Goal: Task Accomplishment & Management: Complete application form

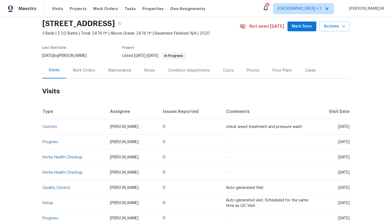
scroll to position [23, 0]
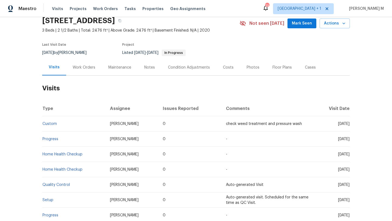
click at [86, 72] on div "Work Orders" at bounding box center [84, 67] width 36 height 16
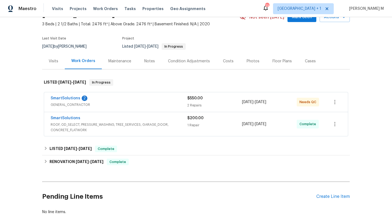
scroll to position [30, 0]
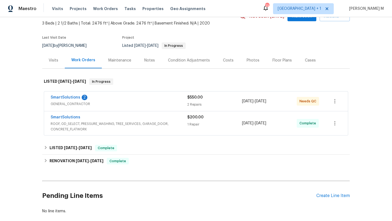
click at [51, 64] on div "Visits" at bounding box center [53, 60] width 23 height 16
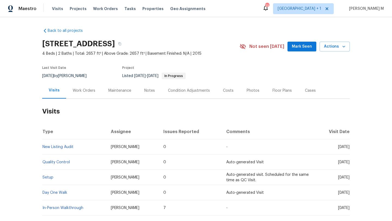
drag, startPoint x: 325, startPoint y: 148, endPoint x: 338, endPoint y: 148, distance: 12.3
click at [338, 148] on span "Mon, Sep 22 2025" at bounding box center [343, 147] width 11 height 4
copy span "Sep 22"
copy link "New Listing Audit"
drag, startPoint x: 77, startPoint y: 150, endPoint x: 42, endPoint y: 146, distance: 34.8
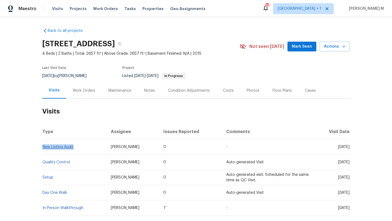
click at [42, 146] on td "New Listing Audit" at bounding box center [74, 146] width 64 height 15
drag, startPoint x: 326, startPoint y: 148, endPoint x: 337, endPoint y: 148, distance: 11.7
click at [338, 148] on span "Mon, Sep 22 2025" at bounding box center [343, 147] width 11 height 4
copy span "Sep 22"
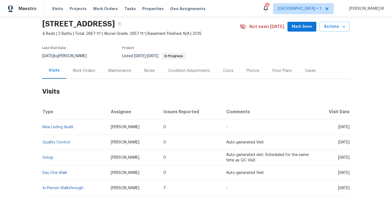
click at [300, 74] on div "Cases" at bounding box center [311, 71] width 24 height 16
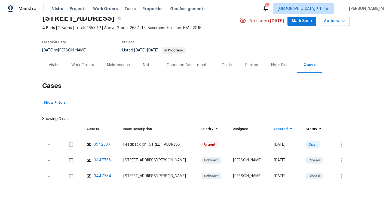
scroll to position [30, 0]
click at [335, 141] on button "button" at bounding box center [341, 144] width 13 height 13
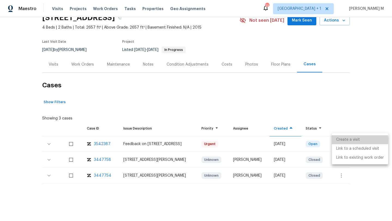
click at [341, 141] on li "Create a visit" at bounding box center [360, 139] width 56 height 9
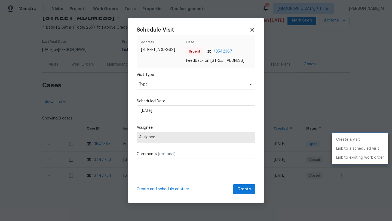
click at [227, 91] on div at bounding box center [196, 110] width 392 height 221
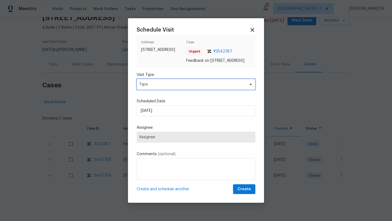
click at [228, 87] on span "Type" at bounding box center [192, 84] width 106 height 5
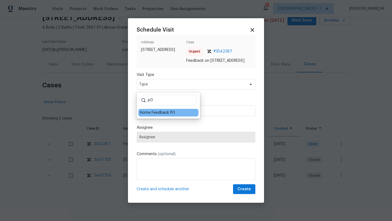
type input "p0"
click at [173, 114] on div "Home Feedback P0" at bounding box center [157, 112] width 35 height 5
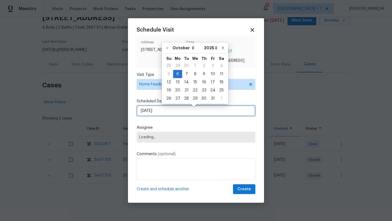
click at [173, 114] on input "06/10/2025" at bounding box center [196, 110] width 119 height 11
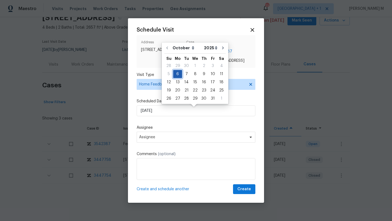
click at [174, 74] on div "6" at bounding box center [177, 74] width 9 height 8
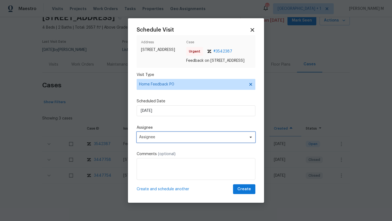
click at [159, 136] on span "Assignee" at bounding box center [196, 137] width 119 height 11
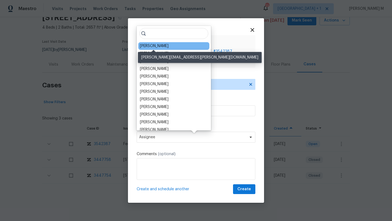
click at [157, 47] on div "Calley Sanchez" at bounding box center [154, 45] width 29 height 5
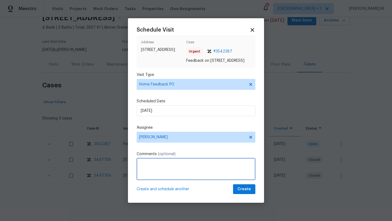
click at [175, 167] on textarea at bounding box center [196, 169] width 119 height 22
paste textarea "There was a smell of cigarette smoke in the home which is hard to get out of ca…"
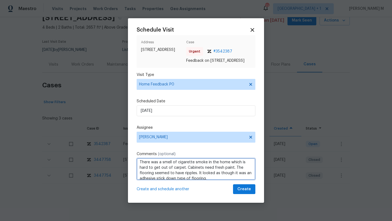
scroll to position [6, 0]
paste textarea "Kindly complete the visit and update if any WO needs to be created. Thank you"
type textarea "There was a smell of cigarette smoke in the home which is hard to get out of ca…"
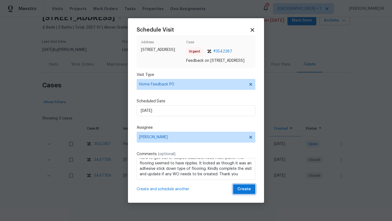
click at [238, 192] on span "Create" at bounding box center [245, 189] width 14 height 7
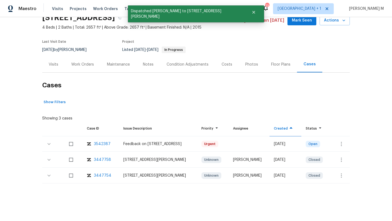
click at [52, 62] on div "Visits" at bounding box center [54, 64] width 10 height 5
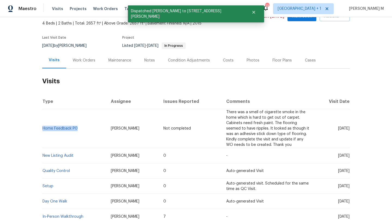
copy link "Home Feedback P0"
drag, startPoint x: 77, startPoint y: 129, endPoint x: 48, endPoint y: 114, distance: 32.9
click at [42, 126] on td "Home Feedback P0" at bounding box center [74, 128] width 64 height 39
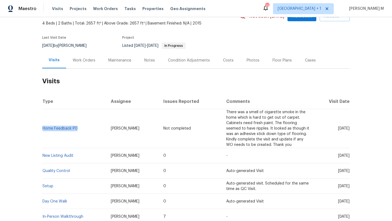
drag, startPoint x: 104, startPoint y: 130, endPoint x: 136, endPoint y: 130, distance: 32.1
click at [136, 130] on td "Calley Sanchez" at bounding box center [132, 128] width 53 height 39
copy span "Calley Sanchez"
drag, startPoint x: 325, startPoint y: 129, endPoint x: 338, endPoint y: 129, distance: 12.5
click at [338, 129] on span "[DATE]" at bounding box center [343, 129] width 11 height 4
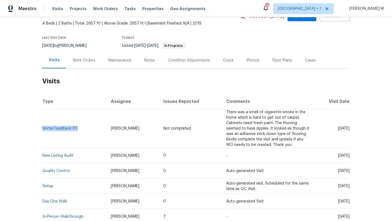
copy span "Oct 06"
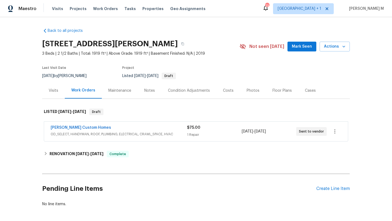
click at [300, 95] on div "Cases" at bounding box center [311, 91] width 24 height 16
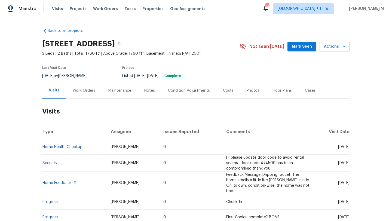
click at [81, 94] on div "Work Orders" at bounding box center [84, 91] width 36 height 16
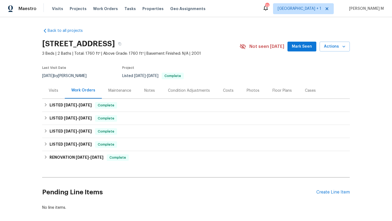
click at [302, 95] on div "Cases" at bounding box center [311, 91] width 24 height 16
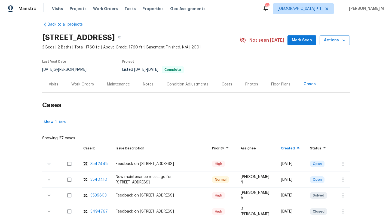
scroll to position [7, 0]
click at [49, 86] on div "Visits" at bounding box center [54, 83] width 10 height 5
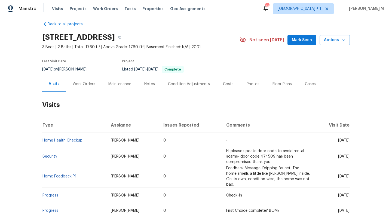
click at [304, 88] on div "Cases" at bounding box center [311, 84] width 24 height 16
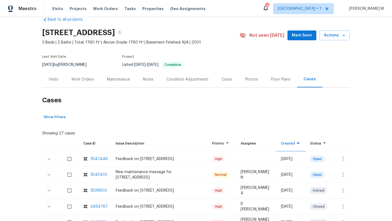
scroll to position [23, 0]
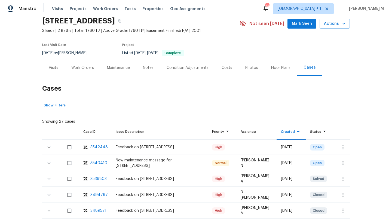
click at [54, 68] on div "Visits" at bounding box center [54, 67] width 10 height 5
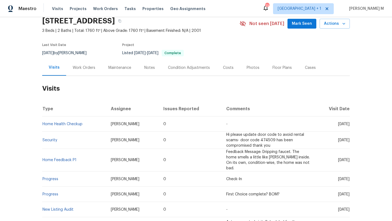
scroll to position [26, 0]
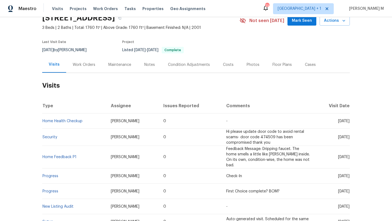
drag, startPoint x: 325, startPoint y: 121, endPoint x: 338, endPoint y: 121, distance: 12.3
click at [338, 121] on span "Mon, Sep 29 2025" at bounding box center [343, 121] width 11 height 4
copy span "Sep 29"
click at [81, 68] on div "Work Orders" at bounding box center [84, 65] width 36 height 16
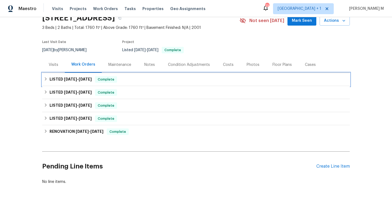
click at [83, 80] on span "10/2/25" at bounding box center [85, 79] width 13 height 4
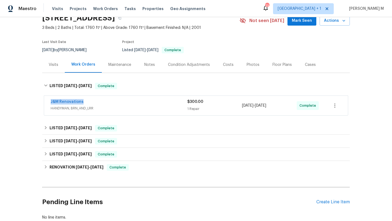
drag, startPoint x: 46, startPoint y: 102, endPoint x: 108, endPoint y: 102, distance: 61.3
click at [108, 102] on div "J&M Renovations HANDYMAN, BRN_AND_LRR $300.00 1 Repair 9/29/2025 - 10/2/2025 Co…" at bounding box center [196, 106] width 304 height 20
copy link "J&M Renovations"
drag, startPoint x: 240, startPoint y: 106, endPoint x: 281, endPoint y: 105, distance: 40.6
click at [281, 105] on div "9/29/2025 - 10/2/2025" at bounding box center [269, 105] width 55 height 13
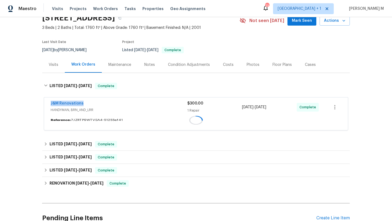
copy span "9/29/2025 - 10/2/2025"
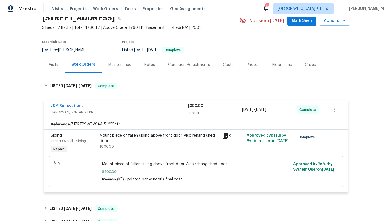
click at [53, 70] on div "Visits" at bounding box center [53, 65] width 23 height 16
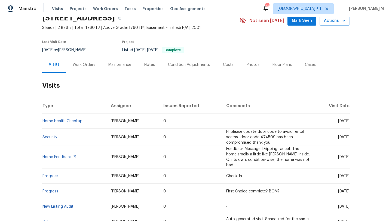
click at [311, 70] on div "Cases" at bounding box center [311, 65] width 24 height 16
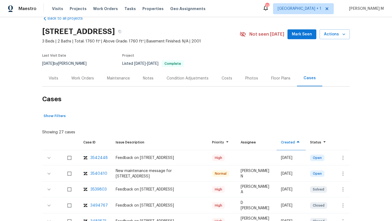
scroll to position [15, 0]
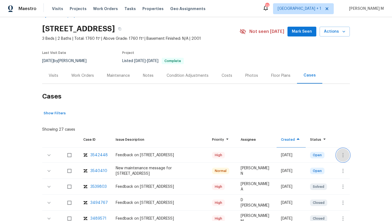
click at [337, 154] on button "button" at bounding box center [343, 155] width 13 height 13
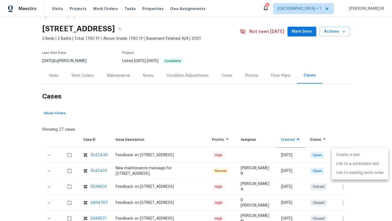
click at [343, 159] on li "Create a visit" at bounding box center [360, 155] width 56 height 9
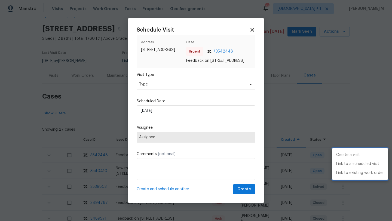
click at [153, 86] on div at bounding box center [196, 110] width 392 height 221
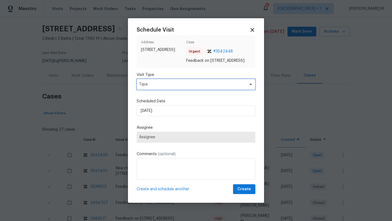
click at [153, 87] on span "Type" at bounding box center [192, 84] width 106 height 5
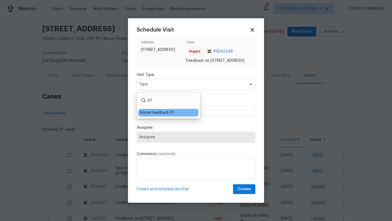
type input "p1"
click at [141, 111] on div "Home Feedback P1" at bounding box center [157, 112] width 34 height 5
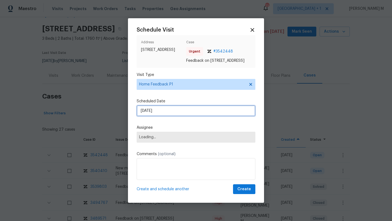
click at [155, 115] on input "06/10/2025" at bounding box center [196, 110] width 119 height 11
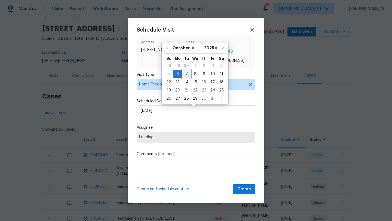
click at [183, 76] on div "7" at bounding box center [186, 74] width 9 height 8
type input "07/10/2025"
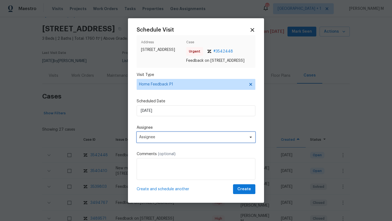
click at [164, 143] on span "Assignee" at bounding box center [196, 137] width 119 height 11
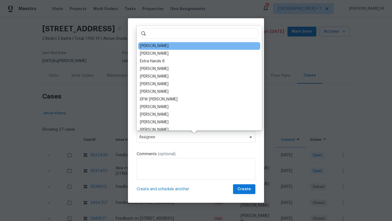
click at [157, 45] on div "Greg Janiak" at bounding box center [154, 45] width 29 height 5
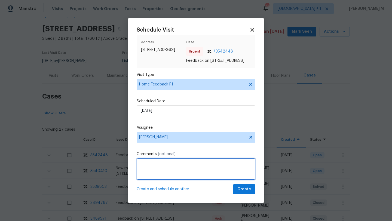
click at [154, 171] on textarea at bounding box center [196, 169] width 119 height 22
type textarea "W"
paste textarea "Kindly complete the visit and update if any WO needs to be created. Thank you"
type textarea "Jamming issues in the front door. Kindly complete the visit and update if any W…"
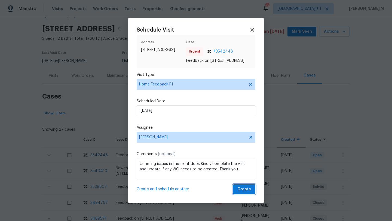
click at [238, 191] on span "Create" at bounding box center [245, 189] width 14 height 7
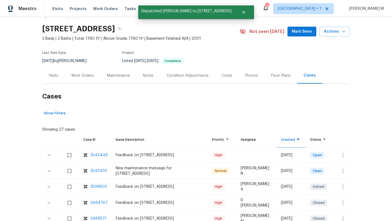
click at [51, 74] on div "Visits" at bounding box center [54, 75] width 10 height 5
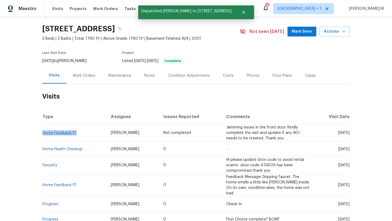
drag, startPoint x: 79, startPoint y: 135, endPoint x: 41, endPoint y: 134, distance: 37.9
click at [42, 134] on td "Home Feedback P1" at bounding box center [74, 132] width 64 height 17
copy link "Home Feedback P1"
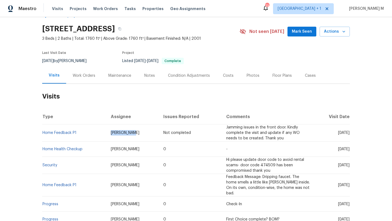
drag, startPoint x: 105, startPoint y: 134, endPoint x: 128, endPoint y: 134, distance: 22.9
click at [128, 134] on td "Greg Janiak" at bounding box center [132, 132] width 53 height 17
copy span "Greg Janiak"
drag, startPoint x: 325, startPoint y: 133, endPoint x: 337, endPoint y: 133, distance: 12.0
click at [338, 133] on span "Tue, Oct 07 2025" at bounding box center [343, 133] width 11 height 4
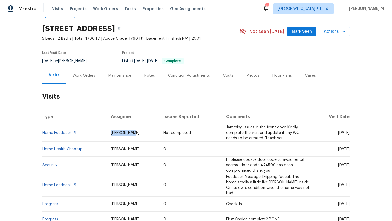
copy span "Oct 07"
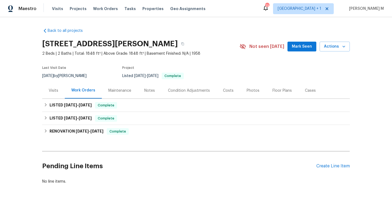
click at [307, 91] on div "Cases" at bounding box center [310, 90] width 11 height 5
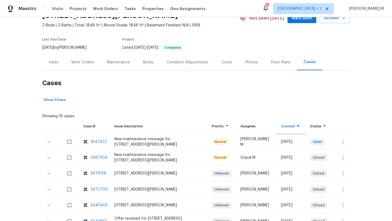
scroll to position [30, 0]
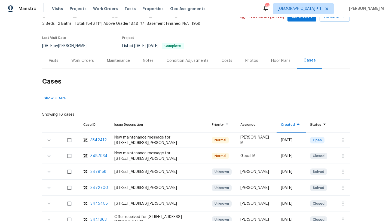
click at [101, 156] on div "3487934" at bounding box center [98, 155] width 17 height 5
